Goal: Task Accomplishment & Management: Complete application form

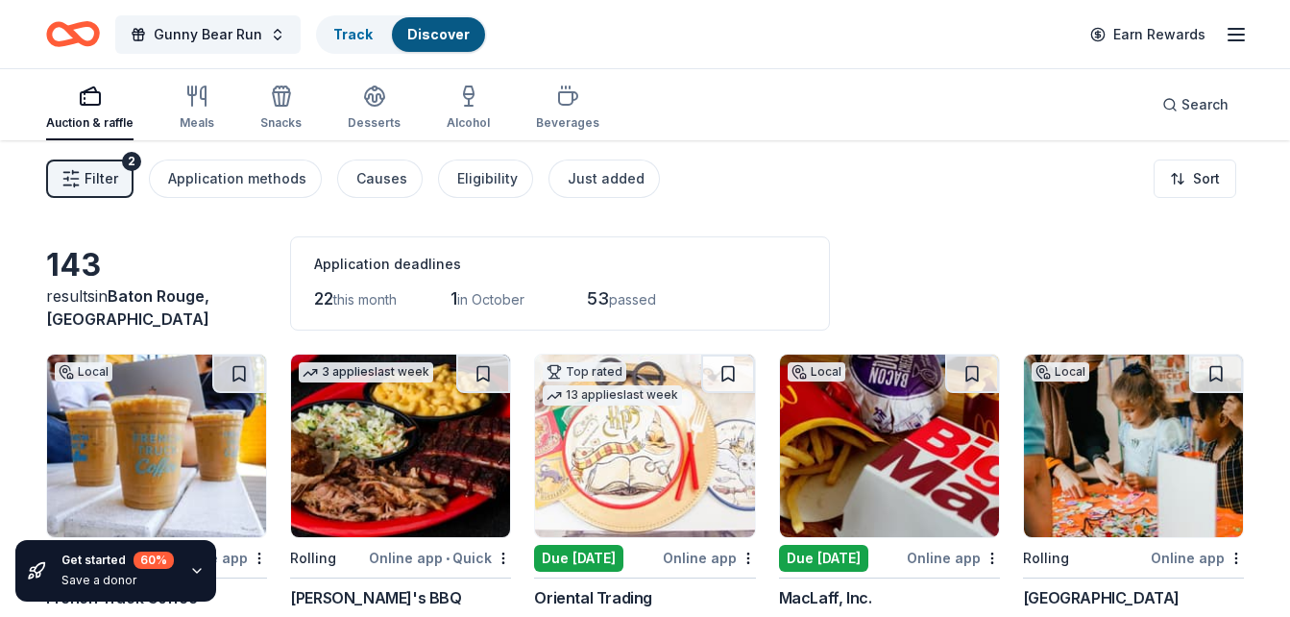
click at [194, 566] on icon "button" at bounding box center [196, 570] width 15 height 15
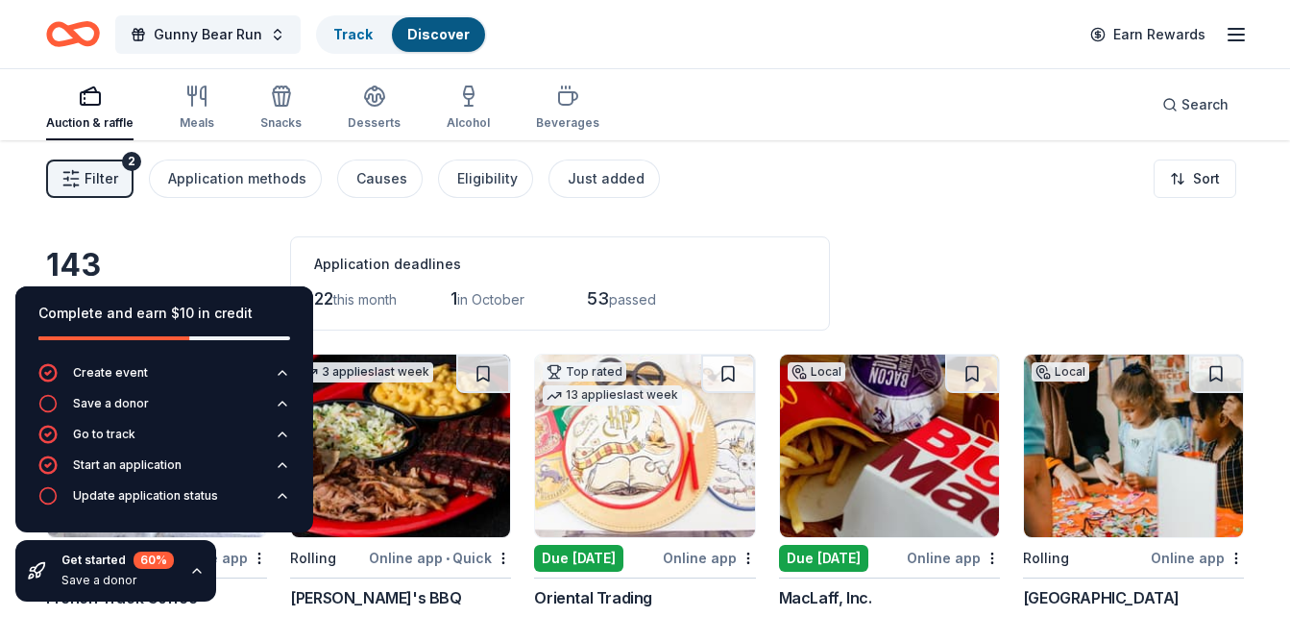
click at [194, 571] on icon "button" at bounding box center [196, 570] width 15 height 15
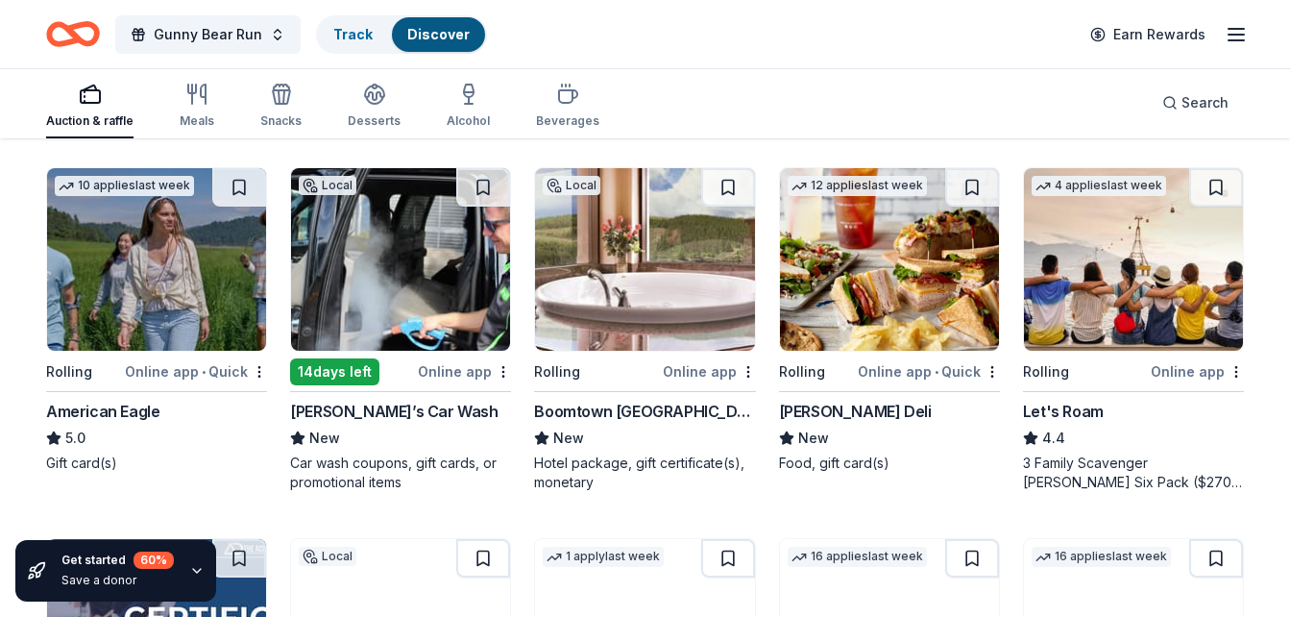
scroll to position [947, 0]
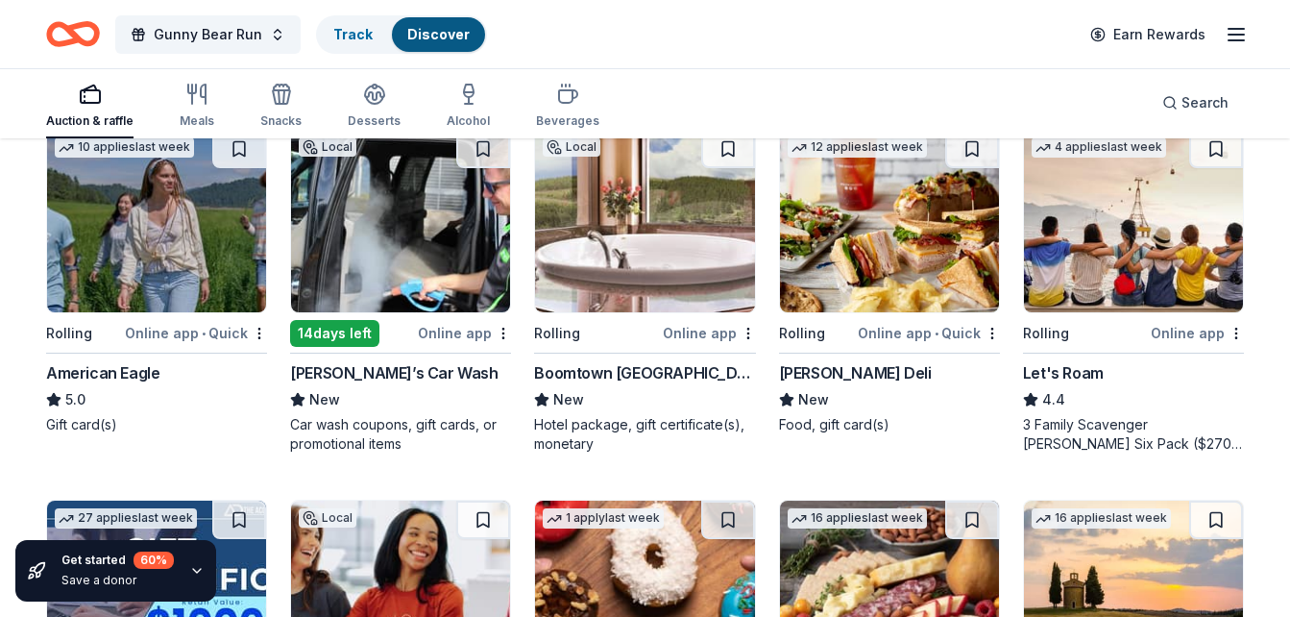
click at [574, 375] on div "Boomtown New Orleans" at bounding box center [644, 372] width 221 height 23
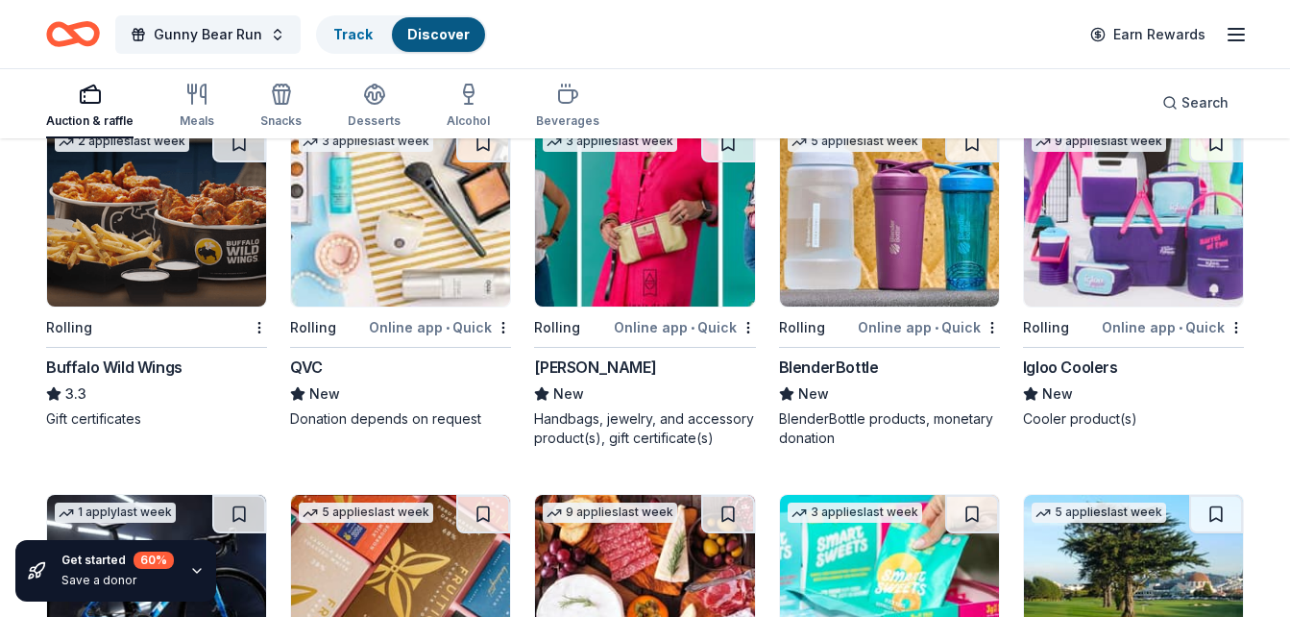
scroll to position [7977, 0]
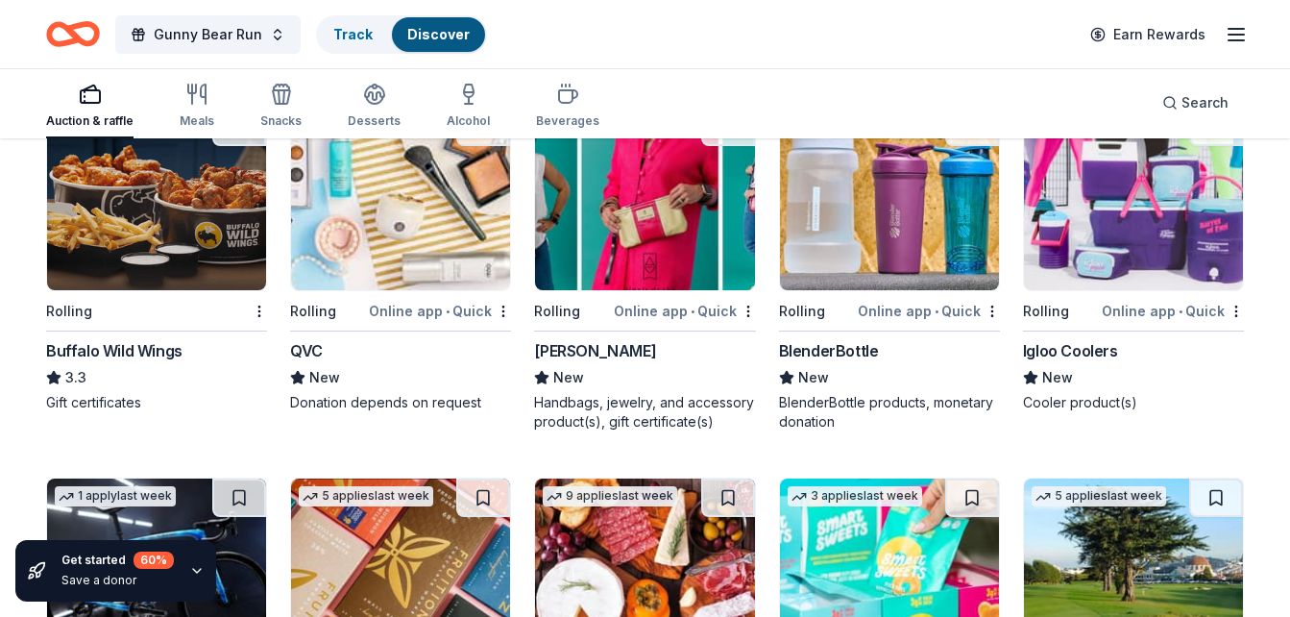
click at [1096, 352] on div "Igloo Coolers" at bounding box center [1070, 350] width 95 height 23
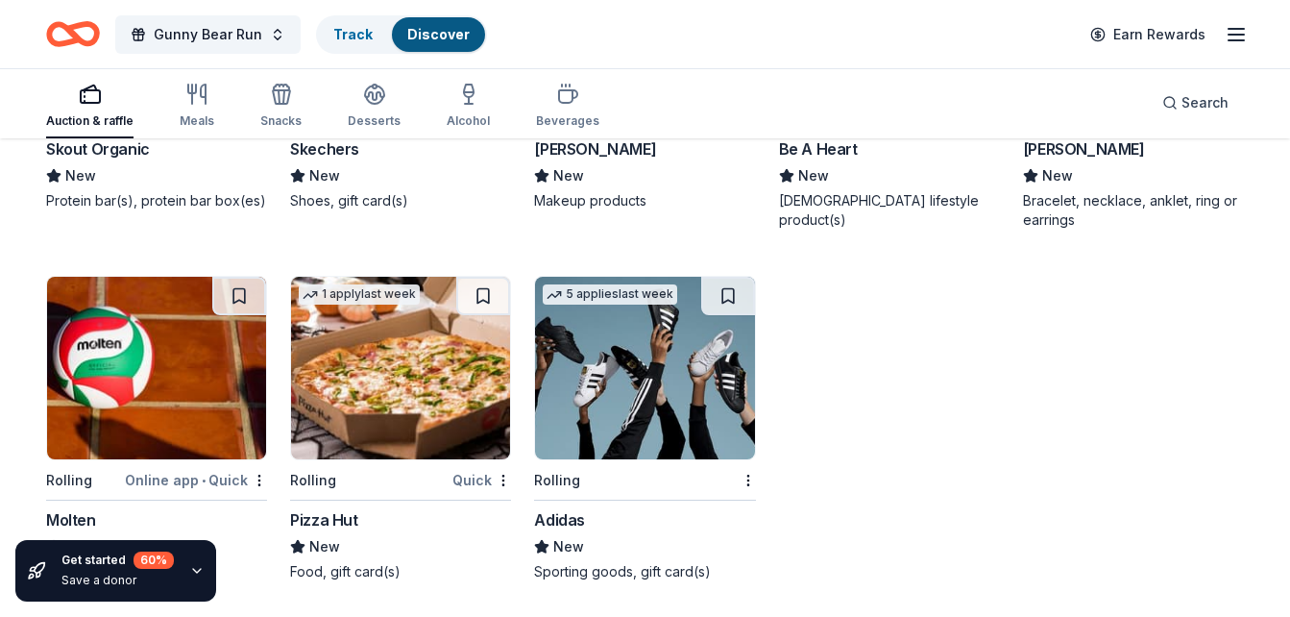
scroll to position [10349, 0]
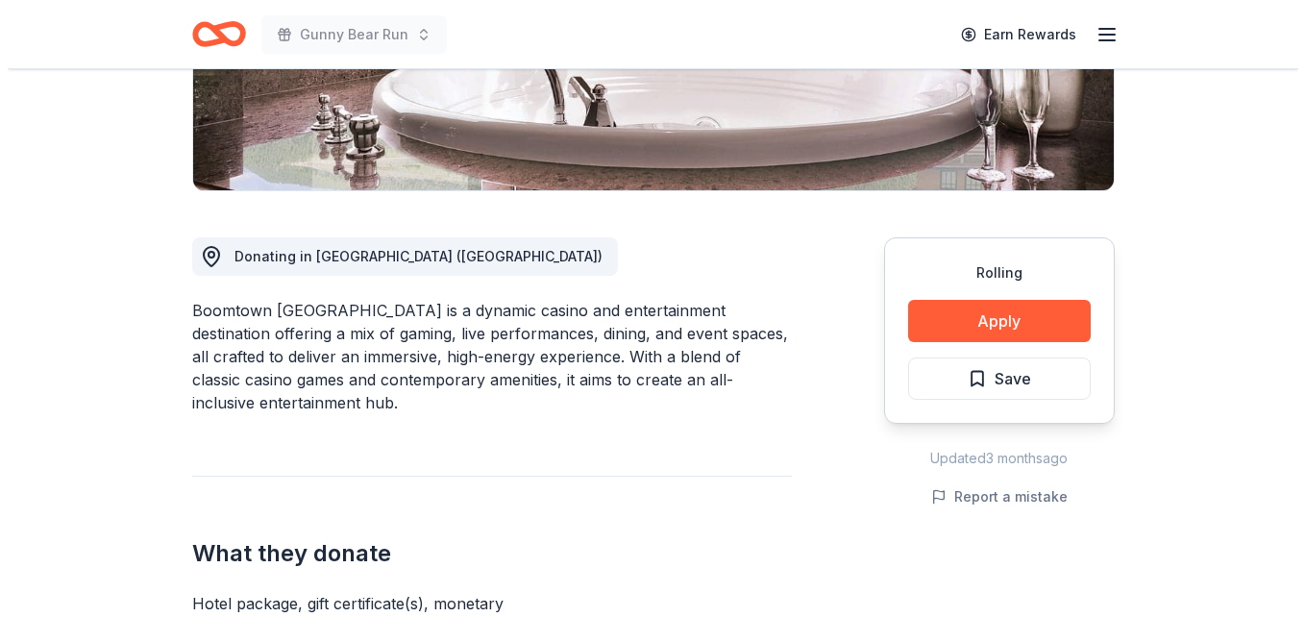
scroll to position [403, 0]
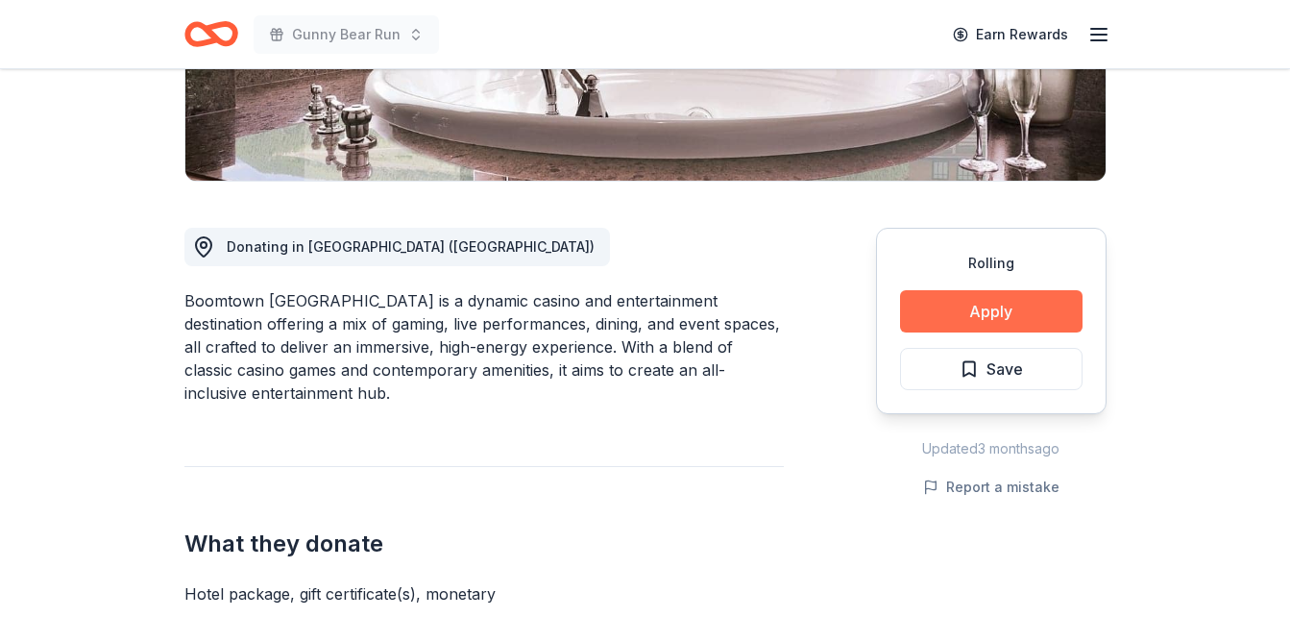
click at [958, 316] on button "Apply" at bounding box center [991, 311] width 183 height 42
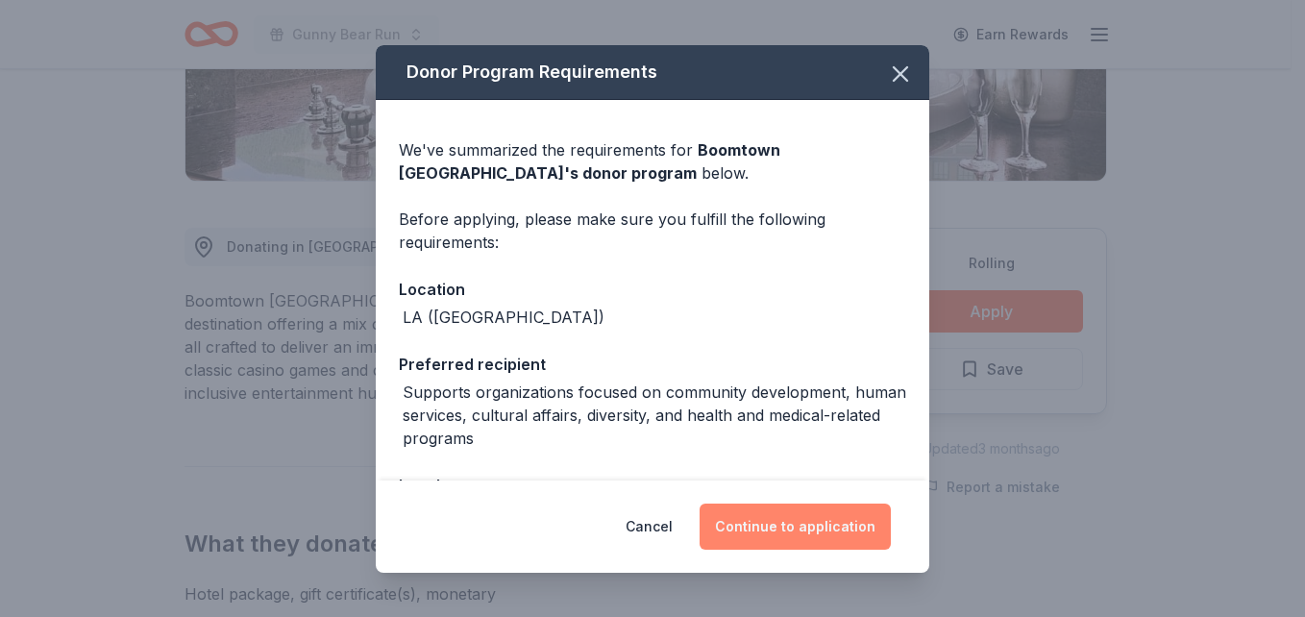
click at [747, 524] on button "Continue to application" at bounding box center [794, 526] width 191 height 46
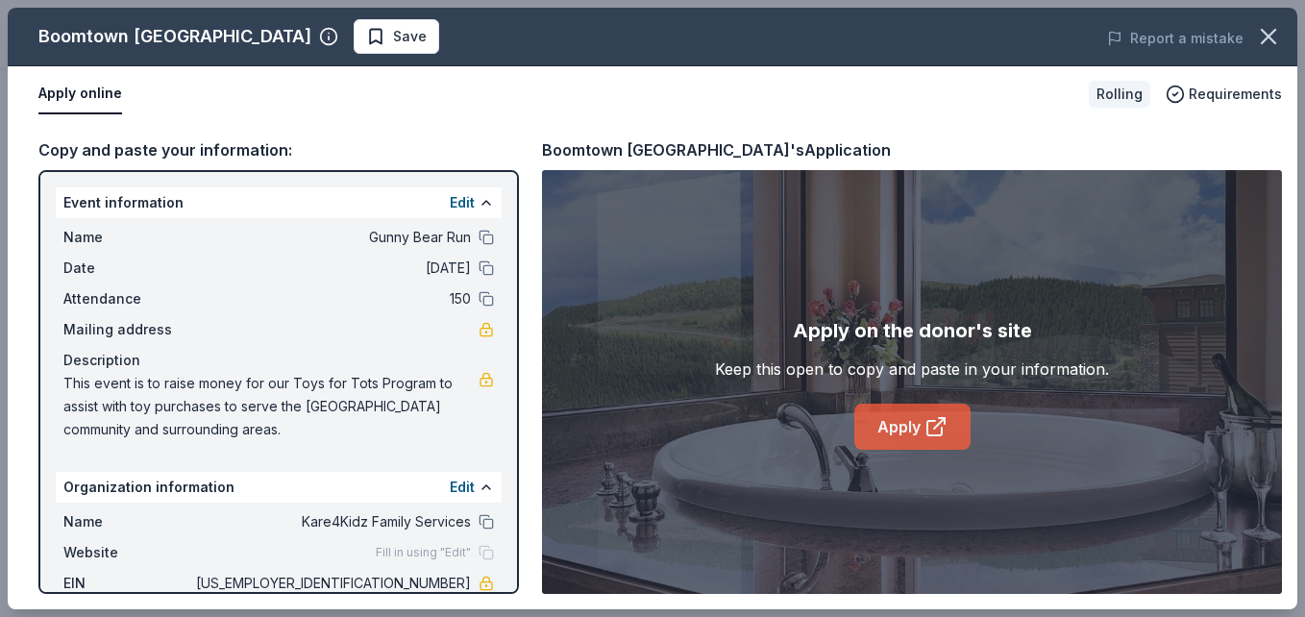
click at [881, 418] on link "Apply" at bounding box center [912, 426] width 116 height 46
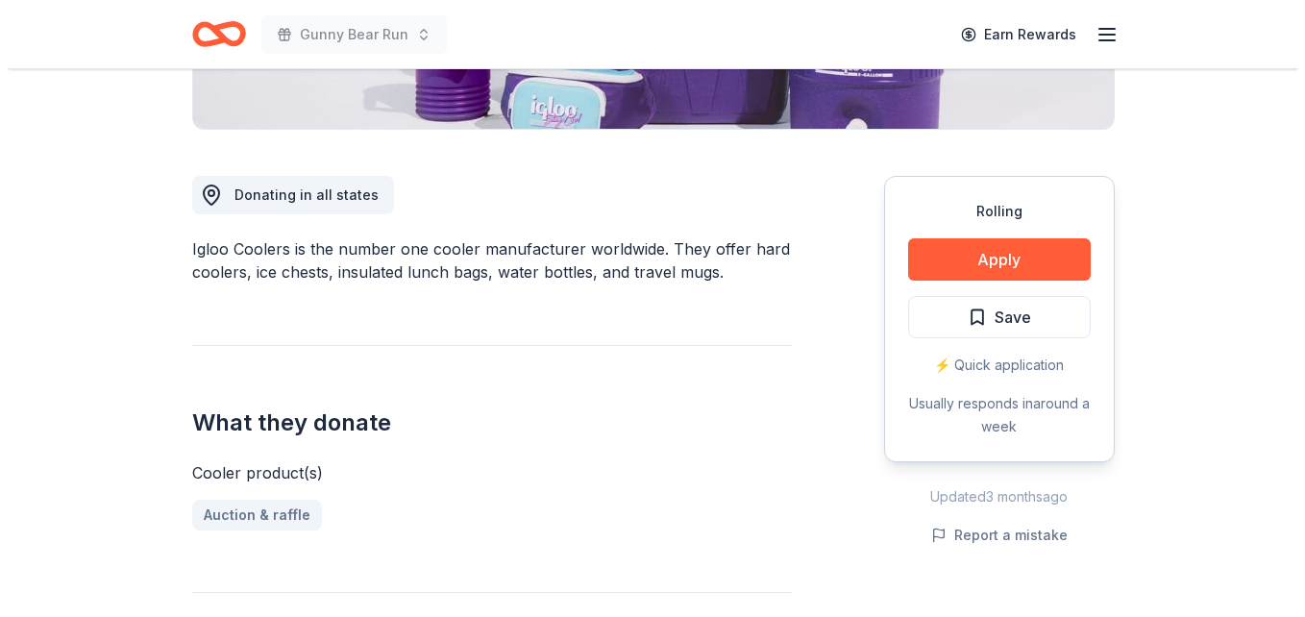
scroll to position [538, 0]
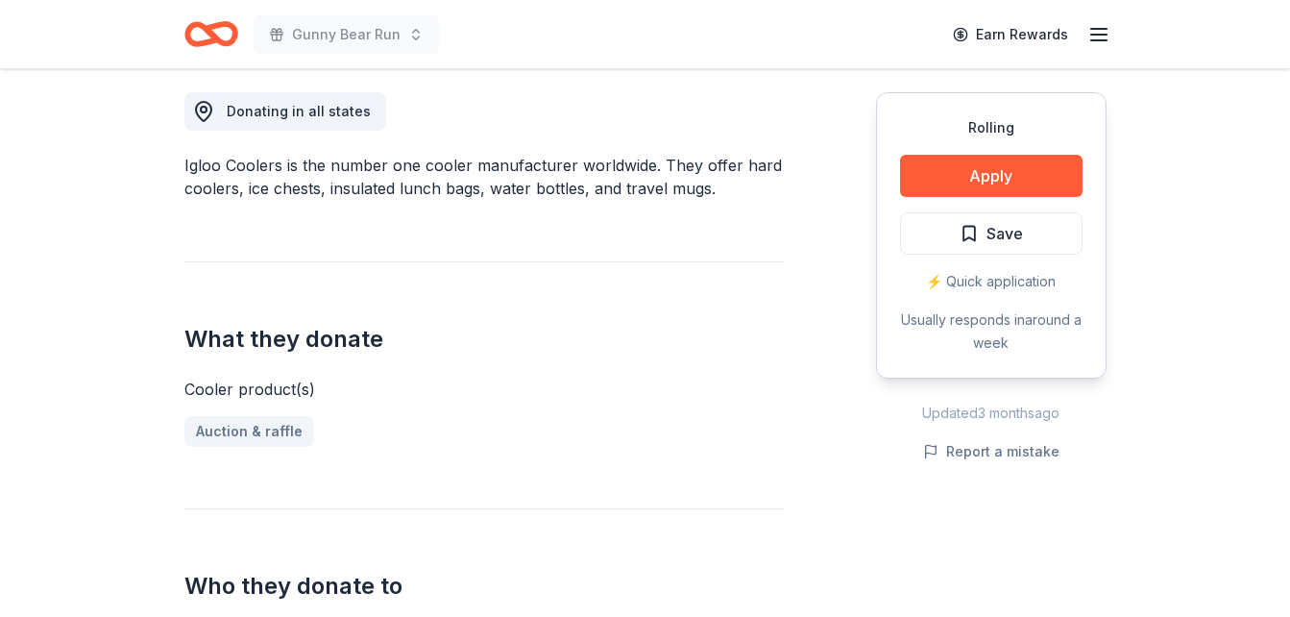
click at [1050, 198] on div "Rolling Apply Save ⚡️ Quick application Usually responds in around a week" at bounding box center [991, 235] width 231 height 286
click at [1055, 183] on button "Apply" at bounding box center [991, 176] width 183 height 42
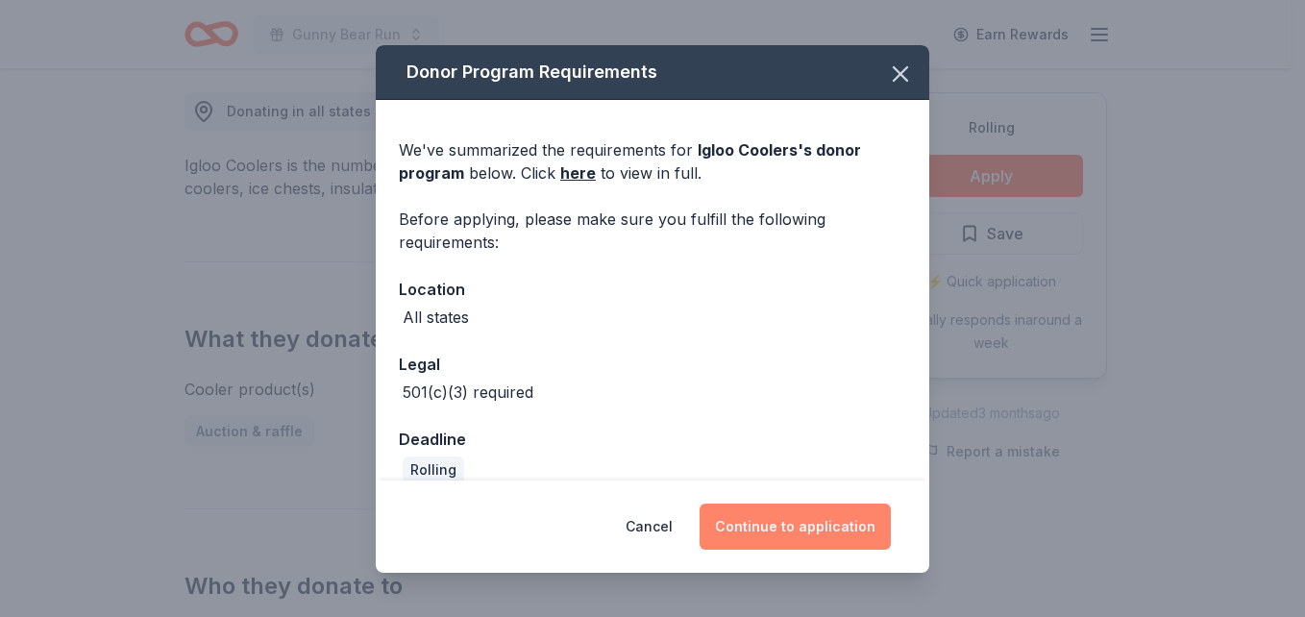
click at [803, 518] on button "Continue to application" at bounding box center [794, 526] width 191 height 46
